Goal: Task Accomplishment & Management: Use online tool/utility

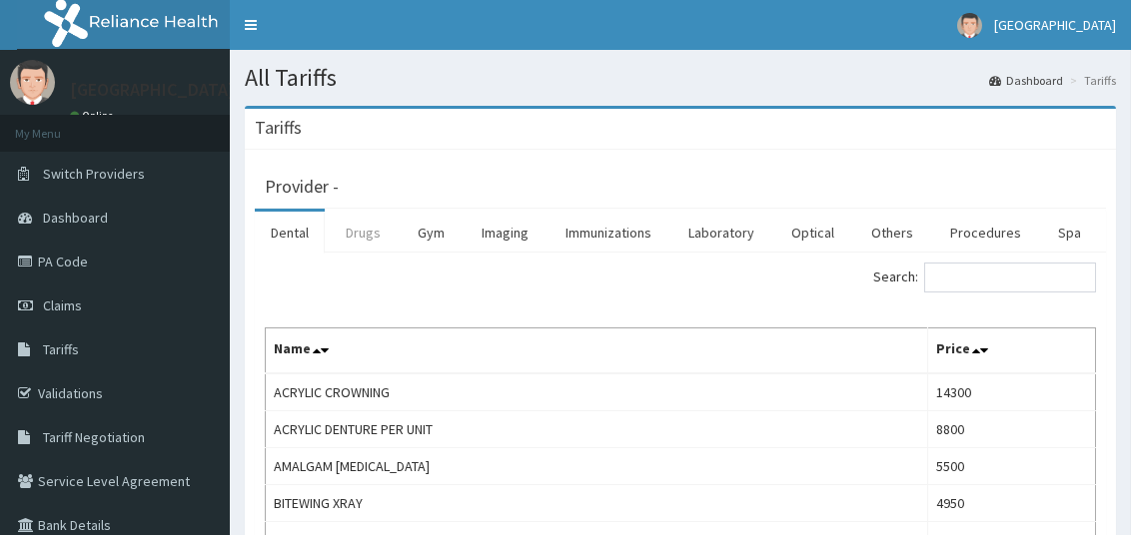
click at [368, 235] on link "Drugs" at bounding box center [363, 233] width 67 height 42
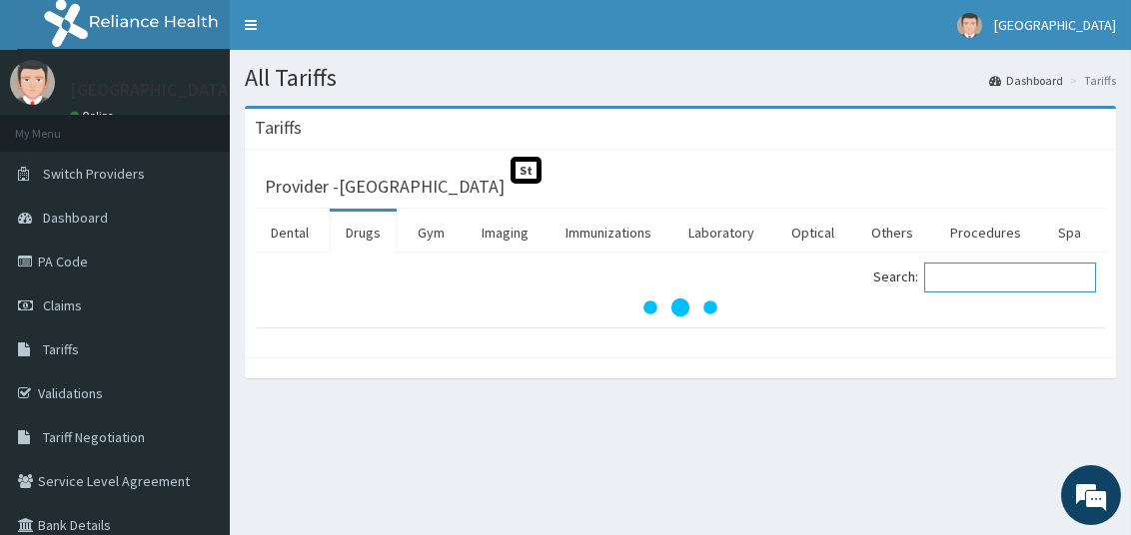
click at [982, 271] on input "Search:" at bounding box center [1010, 278] width 172 height 30
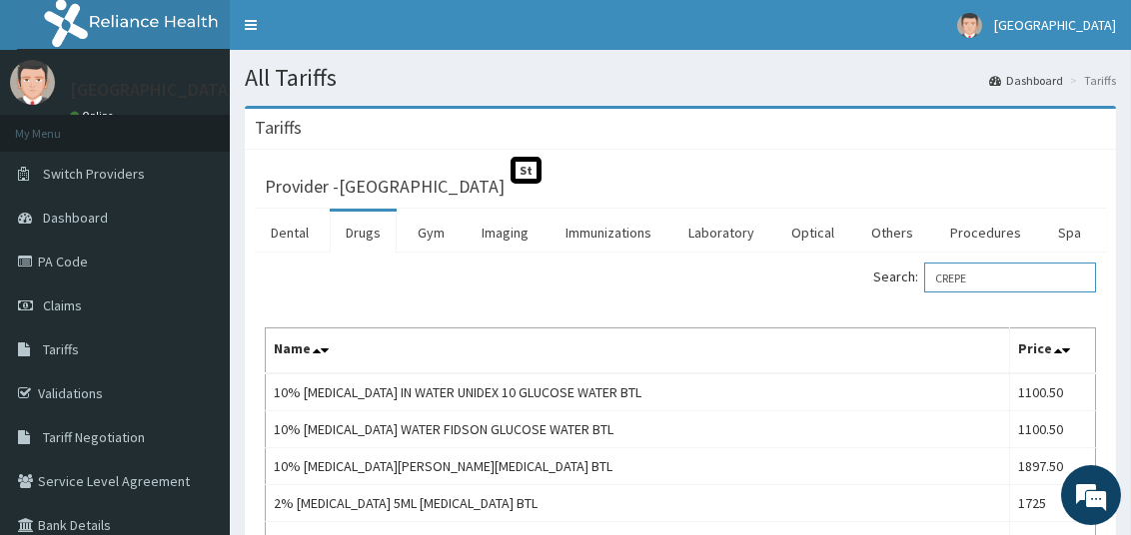
type input "CREP"
